Goal: Find specific page/section: Find specific page/section

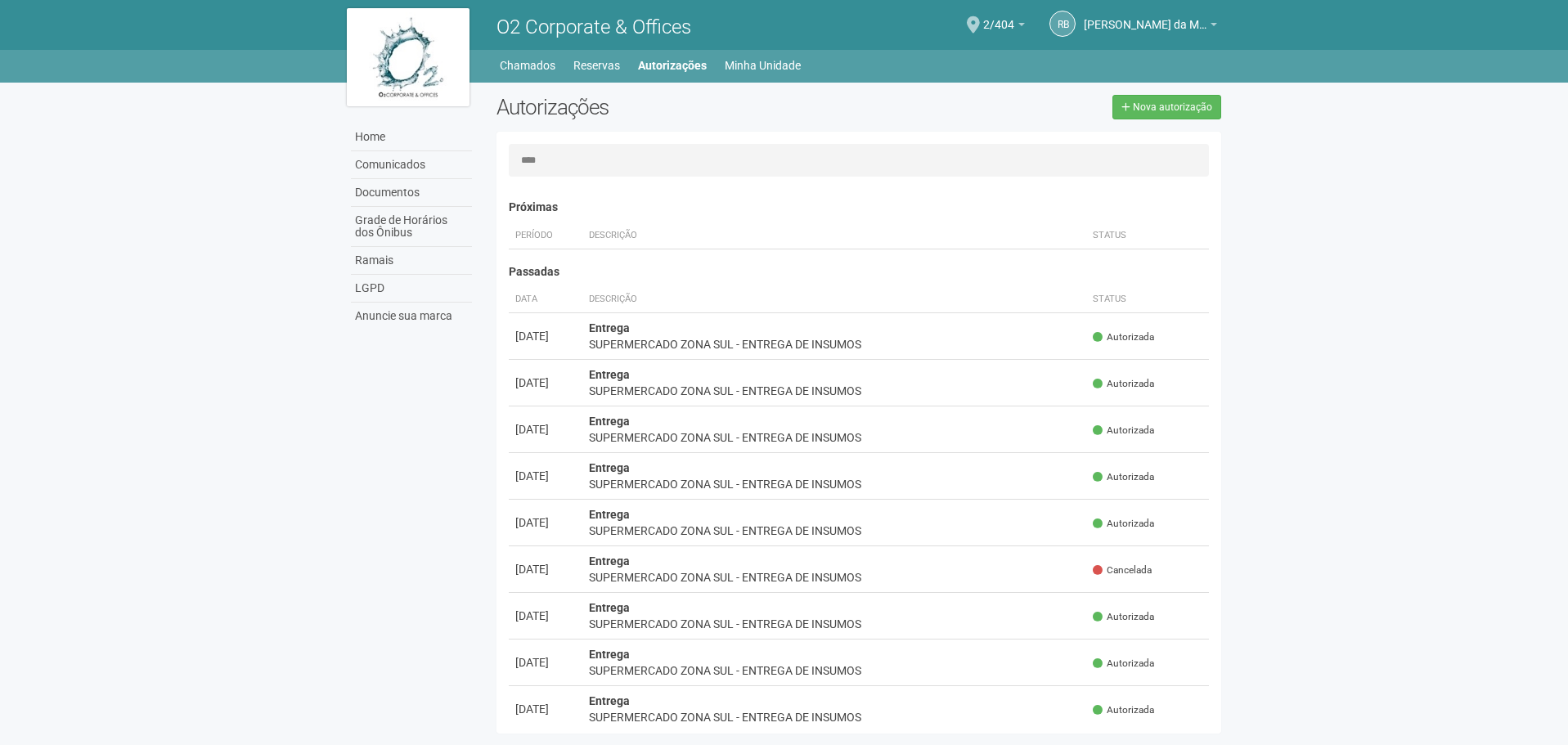
scroll to position [25, 0]
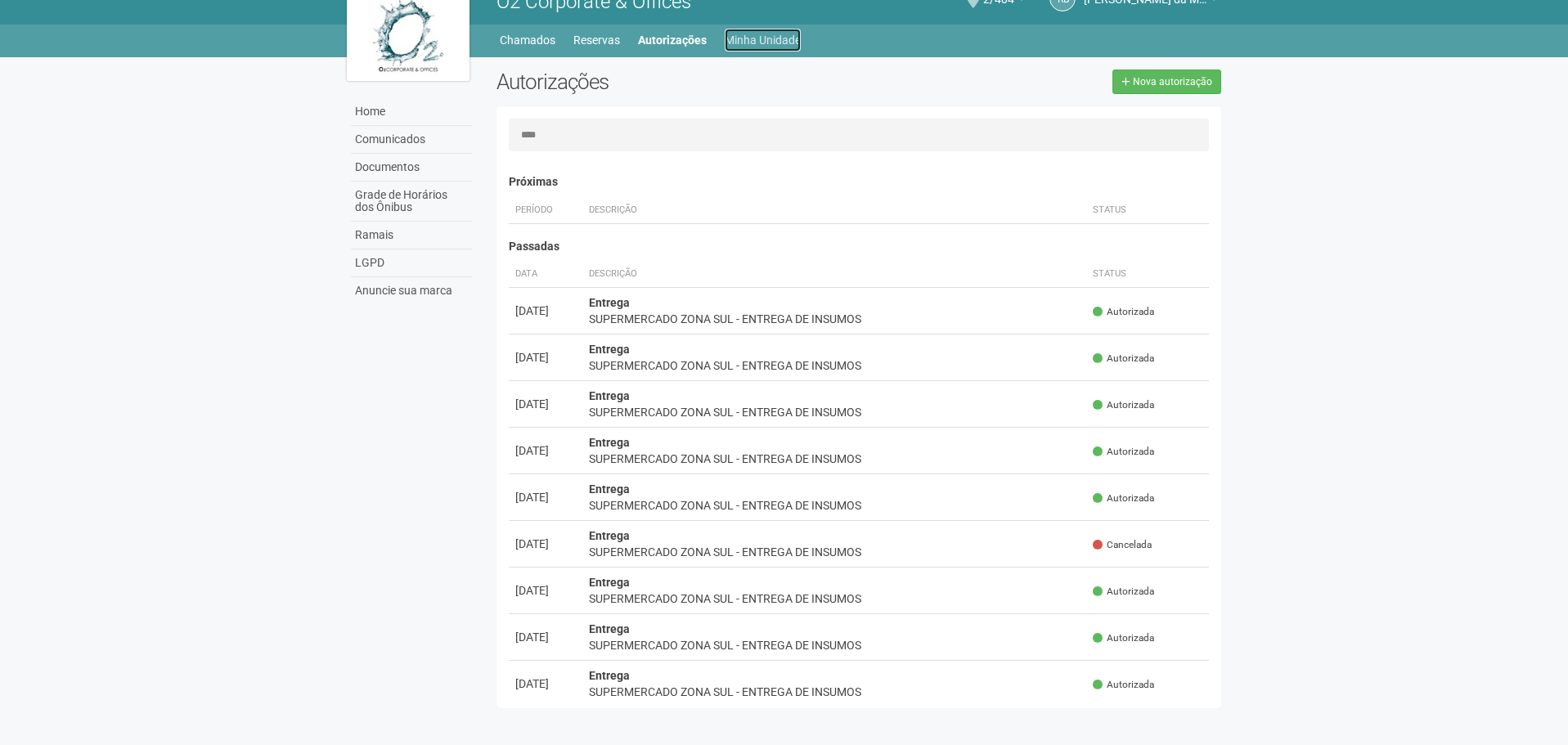
click at [744, 39] on link "Minha Unidade" at bounding box center [763, 40] width 76 height 22
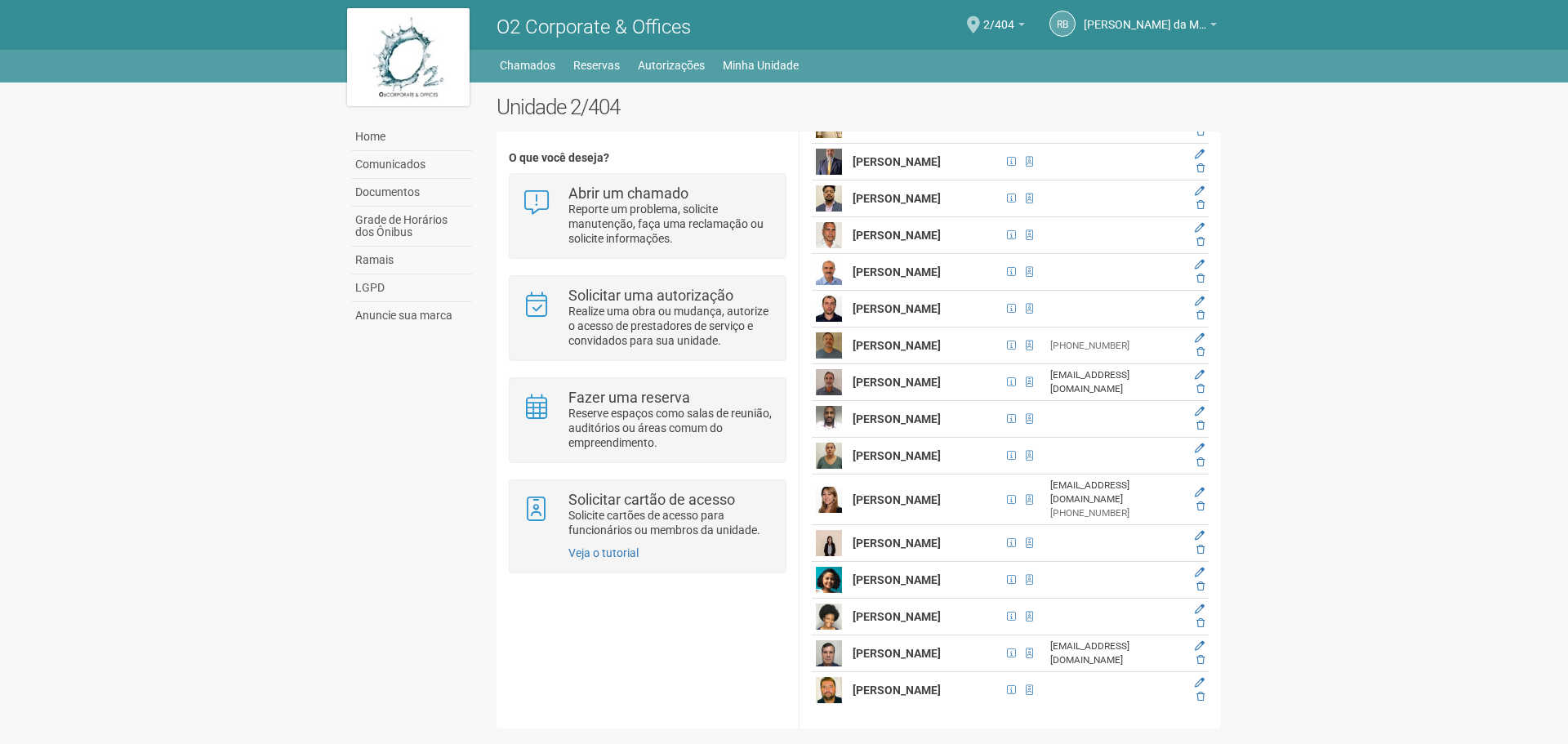
scroll to position [4105, 0]
drag, startPoint x: 852, startPoint y: 430, endPoint x: 909, endPoint y: 465, distance: 66.9
click at [909, 217] on td "[PERSON_NAME]" at bounding box center [925, 199] width 154 height 37
copy strong "[PERSON_NAME]"
